Goal: Task Accomplishment & Management: Use online tool/utility

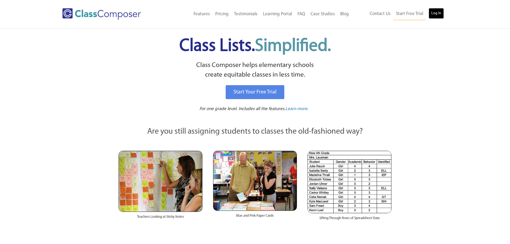
drag, startPoint x: 0, startPoint y: 0, endPoint x: 441, endPoint y: 12, distance: 441.4
click at [441, 12] on link "Log In" at bounding box center [435, 13] width 15 height 11
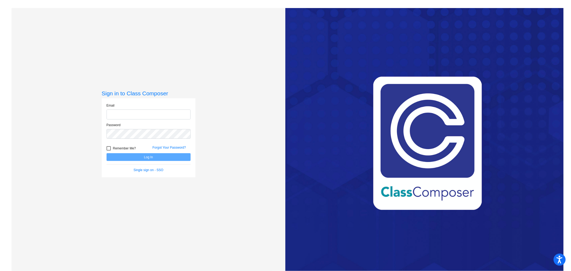
type input "[PERSON_NAME][EMAIL_ADDRESS][PERSON_NAME][DOMAIN_NAME]"
click at [146, 162] on form "Email [PERSON_NAME][EMAIL_ADDRESS][PERSON_NAME][DOMAIN_NAME] Password Remember …" at bounding box center [148, 137] width 84 height 69
click at [148, 157] on button "Log In" at bounding box center [148, 157] width 84 height 8
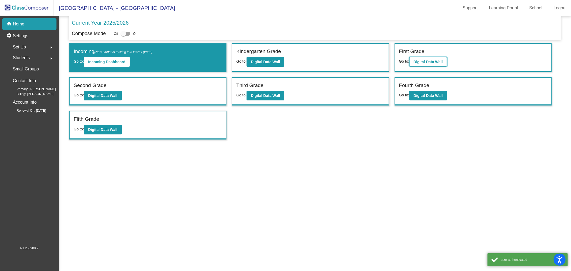
click at [424, 62] on b "Digital Data Wall" at bounding box center [427, 62] width 29 height 4
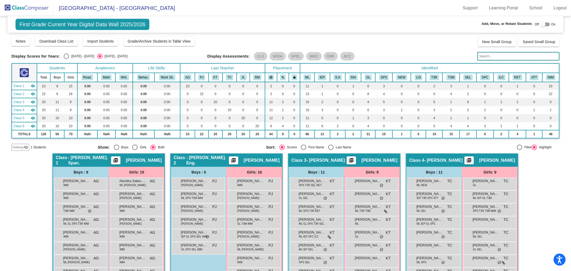
click at [88, 55] on div "[DATE] - [DATE]" at bounding box center [81, 56] width 25 height 5
click at [66, 59] on input "[DATE] - [DATE]" at bounding box center [66, 59] width 0 height 0
radio input "true"
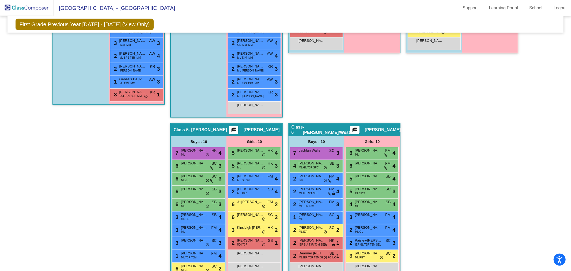
scroll to position [119, 0]
